Goal: Task Accomplishment & Management: Manage account settings

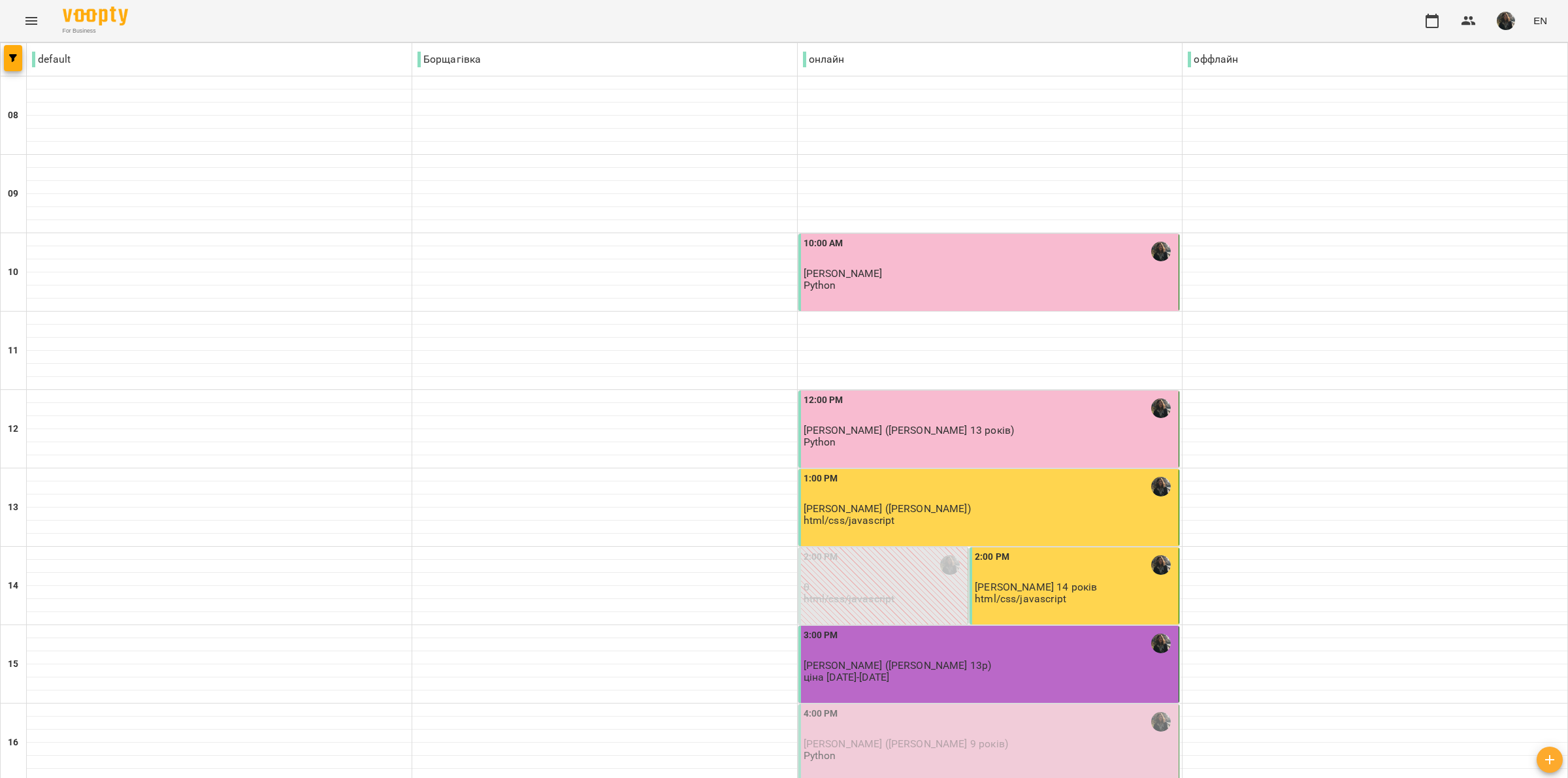
scroll to position [163, 0]
click at [890, 737] on span "[PERSON_NAME] ([PERSON_NAME] 9 років)" at bounding box center [906, 744] width 205 height 12
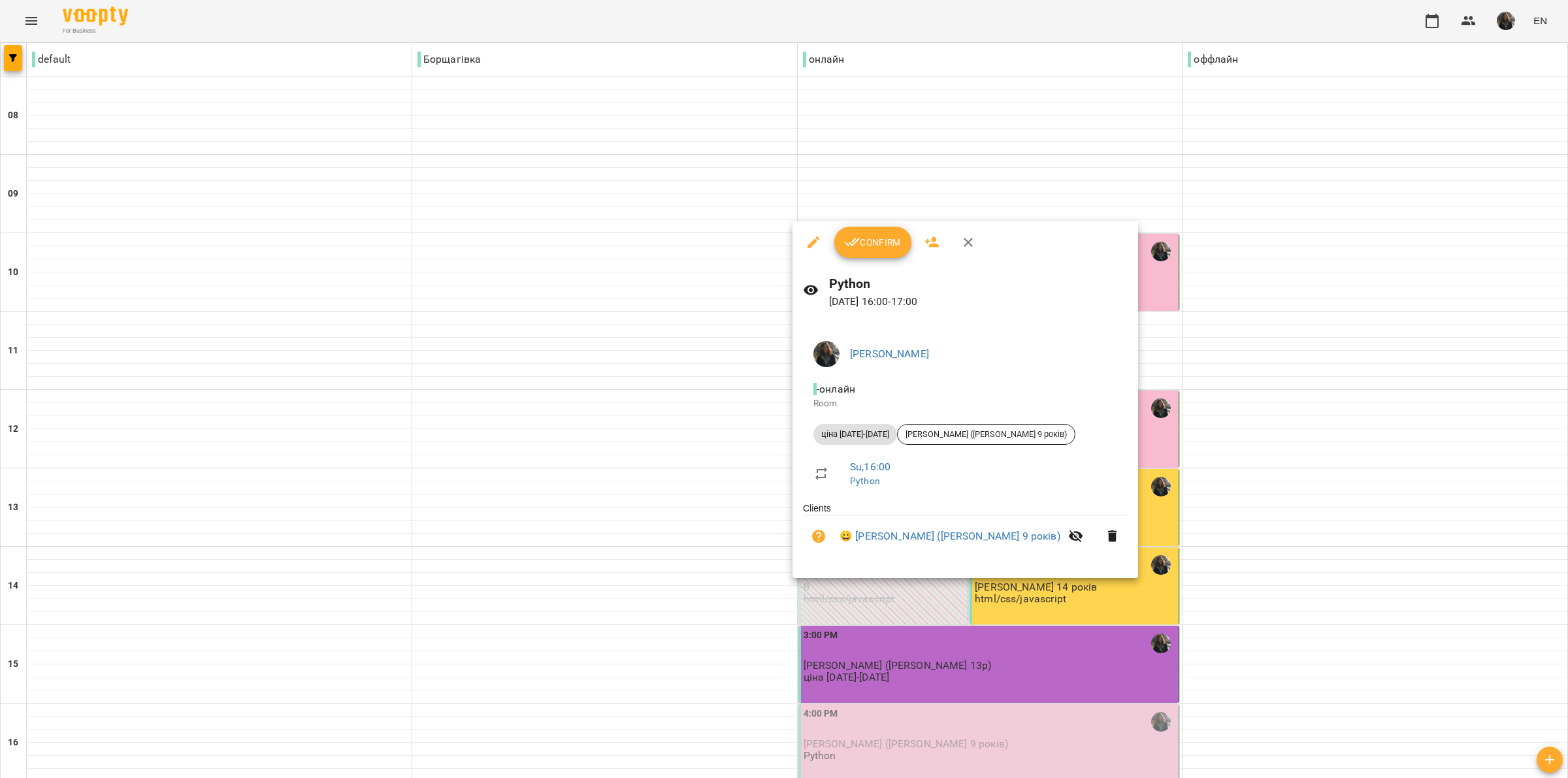
drag, startPoint x: 857, startPoint y: 242, endPoint x: 864, endPoint y: 243, distance: 7.1
click at [863, 242] on span "Confirm" at bounding box center [873, 242] width 56 height 16
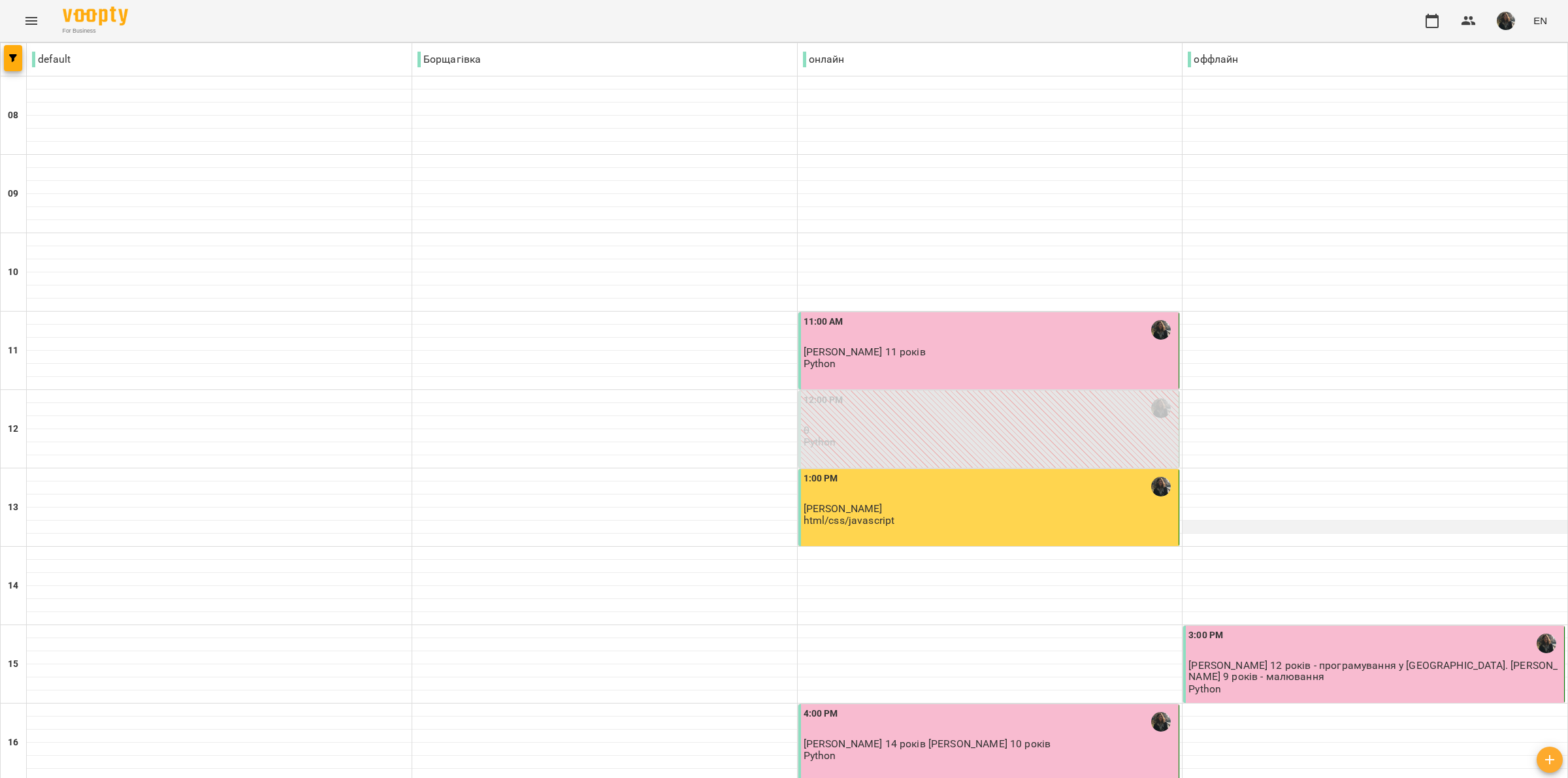
scroll to position [245, 0]
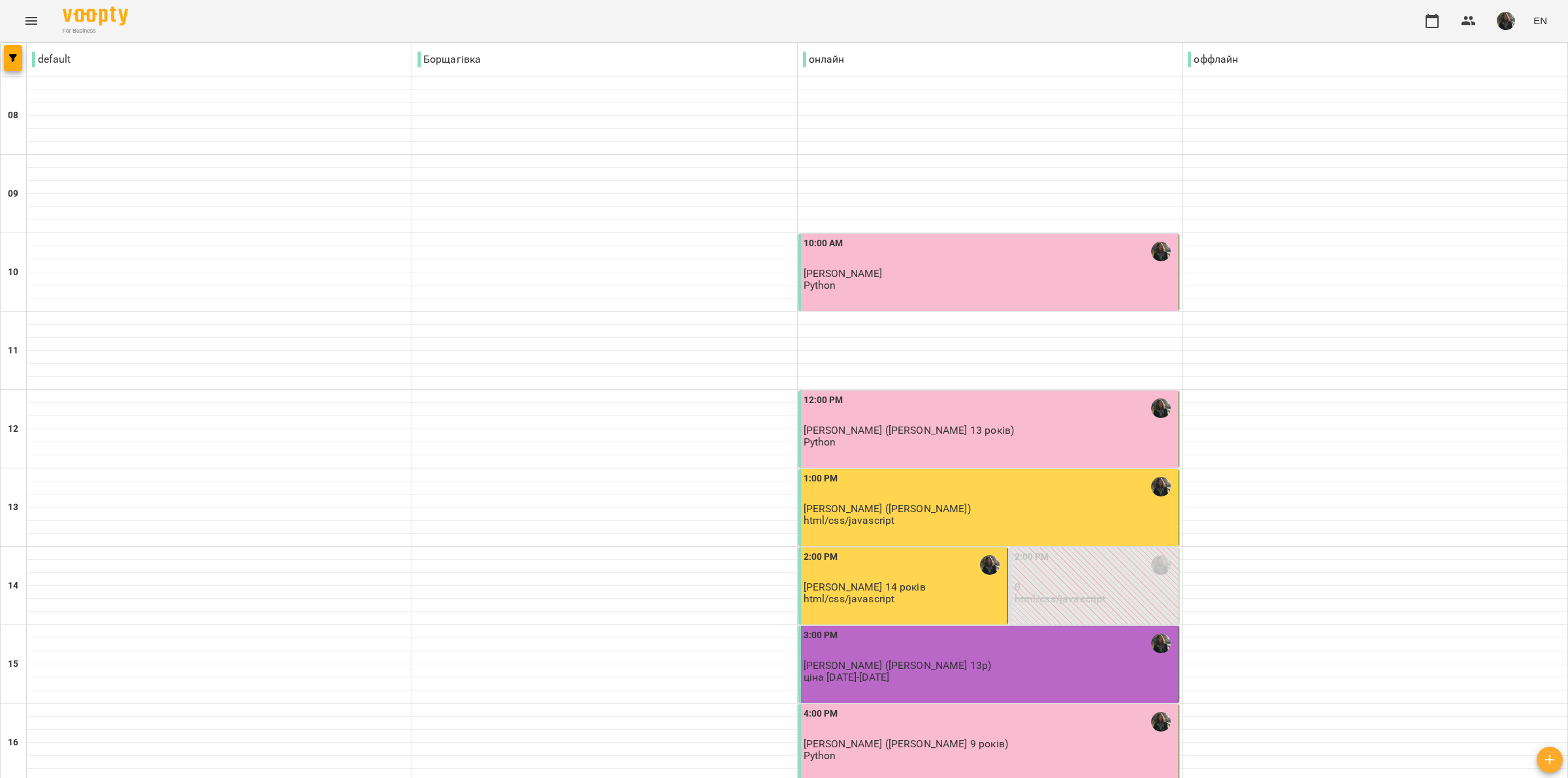
scroll to position [327, 0]
type input "**********"
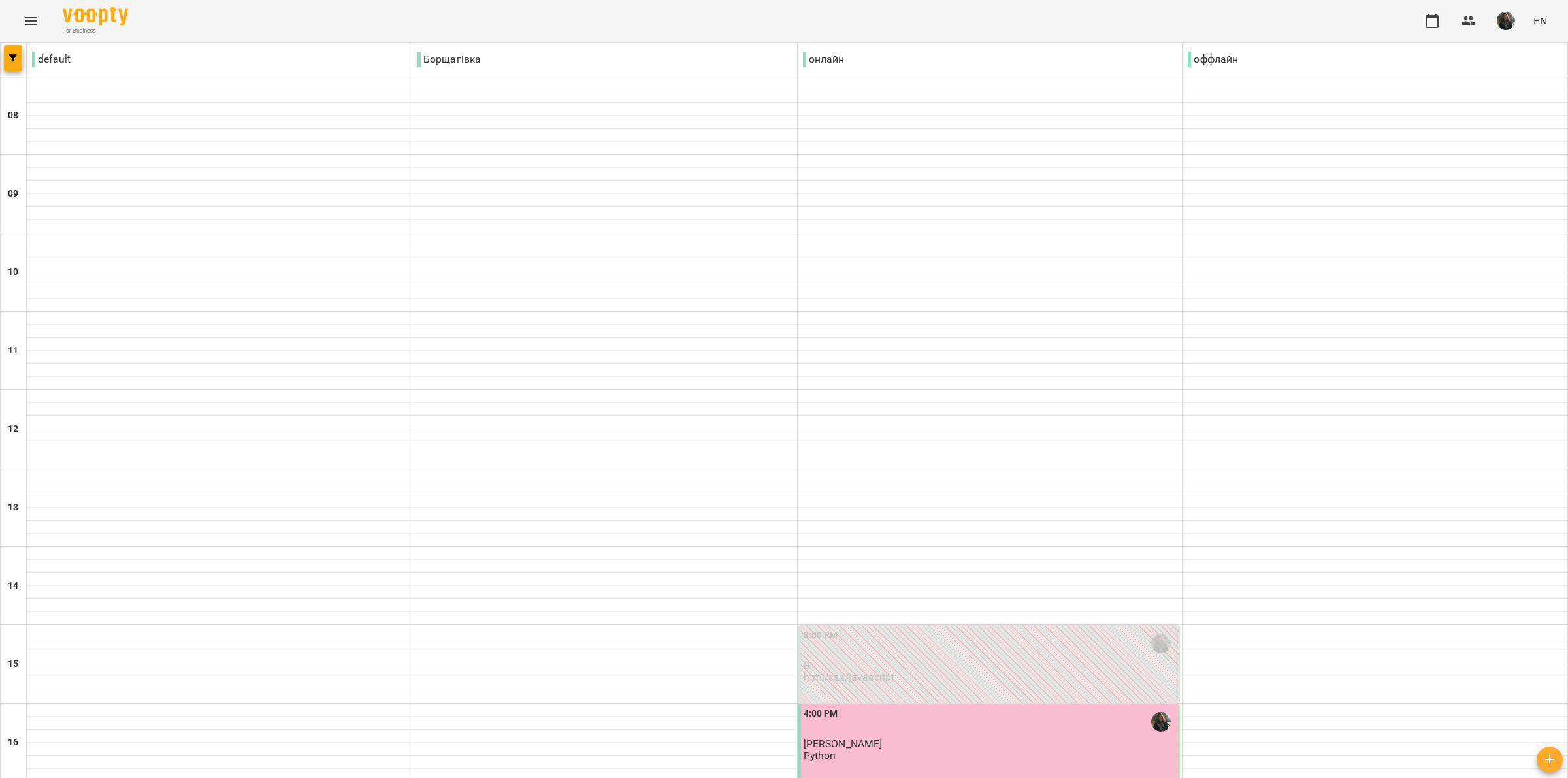
scroll to position [490, 0]
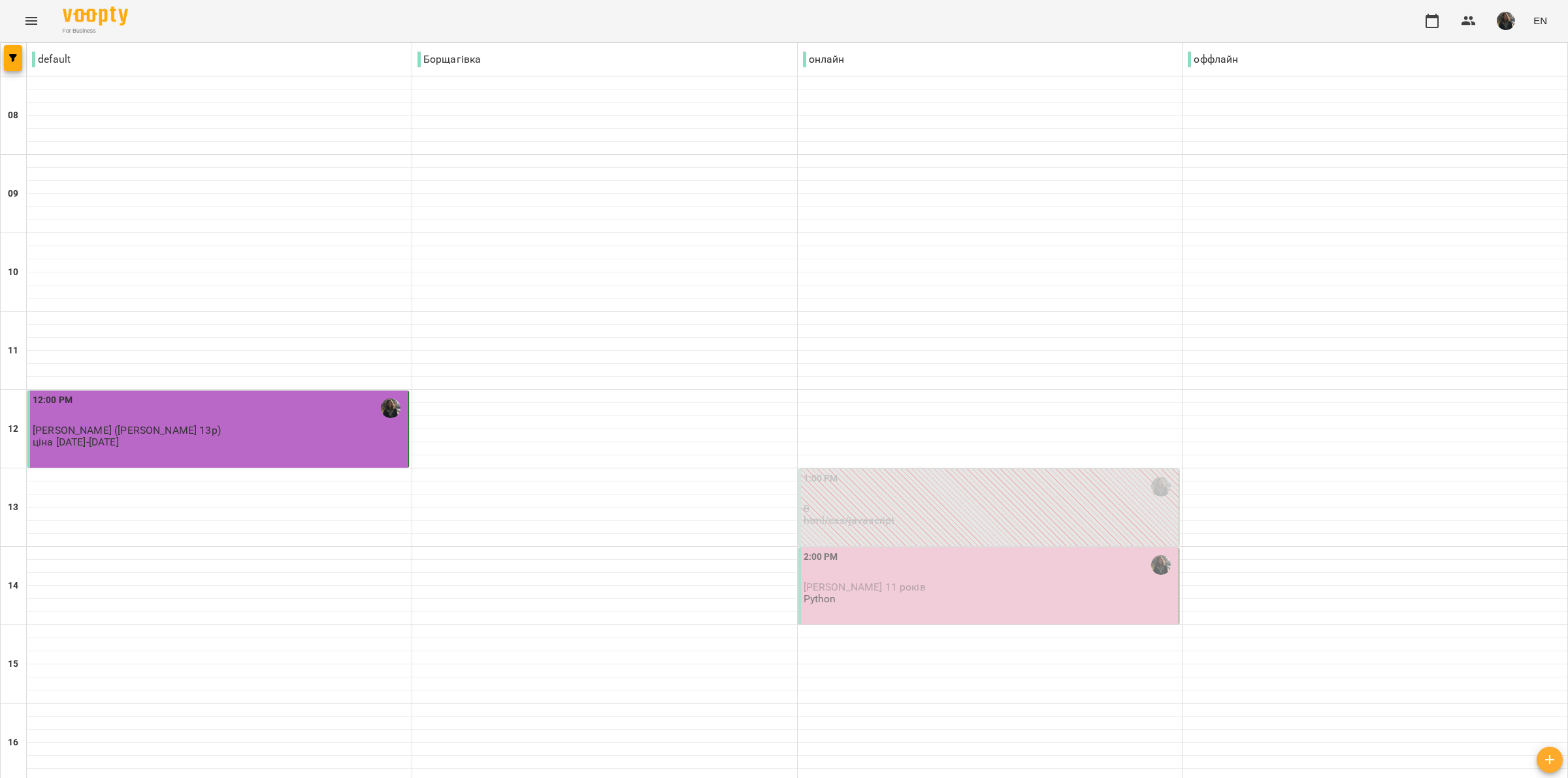
scroll to position [641, 0]
